Goal: Information Seeking & Learning: Learn about a topic

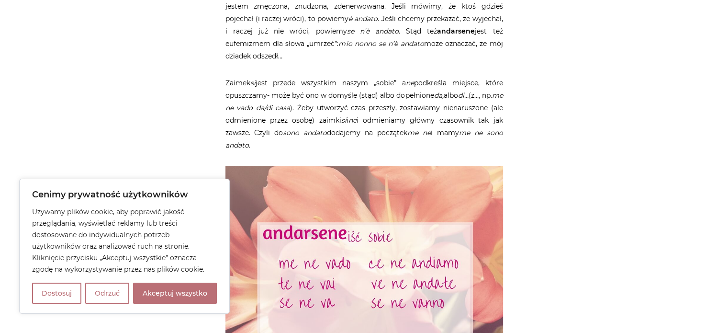
scroll to position [814, 0]
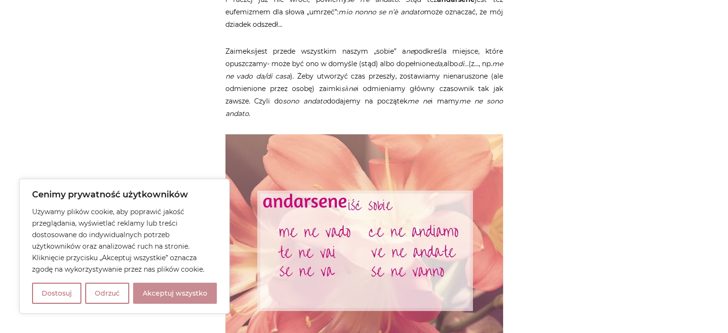
click at [163, 290] on button "Akceptuj wszystko" at bounding box center [175, 292] width 84 height 21
checkbox input "true"
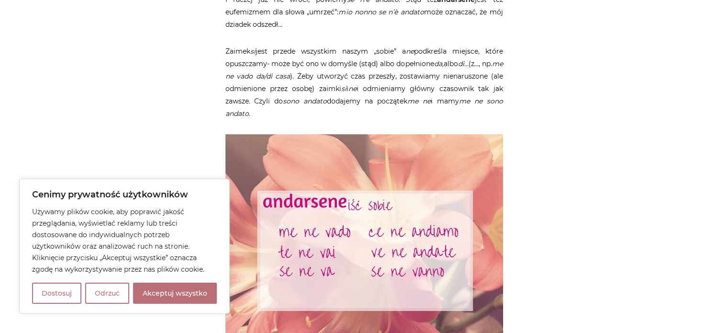
checkbox input "true"
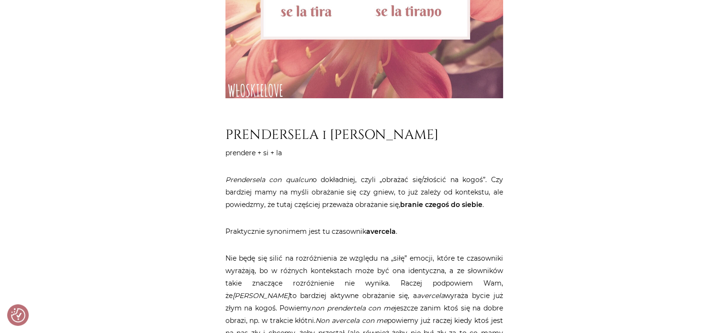
scroll to position [3742, 0]
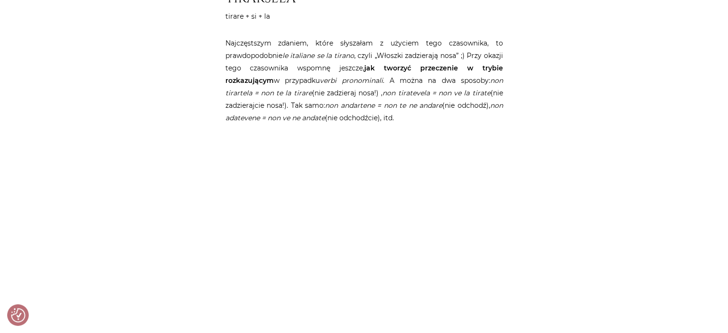
scroll to position [3230, 0]
